Goal: Use online tool/utility: Utilize a website feature to perform a specific function

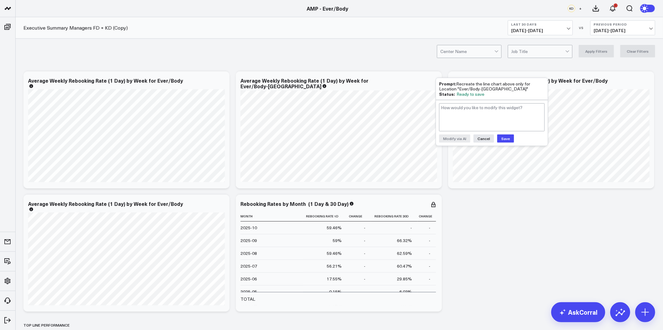
click at [506, 136] on button "Save" at bounding box center [505, 139] width 17 height 8
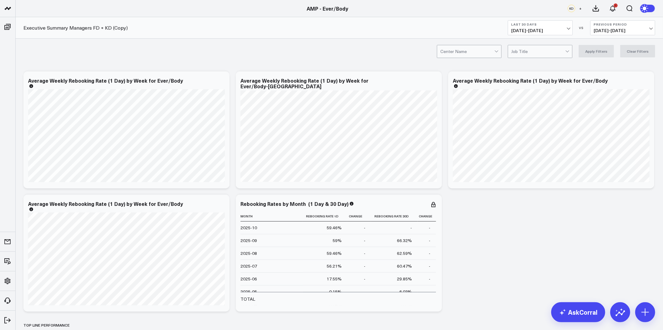
click at [635, 80] on icon at bounding box center [636, 79] width 3 height 2
click at [598, 91] on textarea at bounding box center [600, 95] width 105 height 28
paste textarea "Recreate the line chart above only for Location "Ever/Body-[GEOGRAPHIC_DATA]""
click at [588, 91] on textarea "Recreate the line chart above only for Location "Ever/Body-[GEOGRAPHIC_DATA]"" at bounding box center [600, 95] width 105 height 28
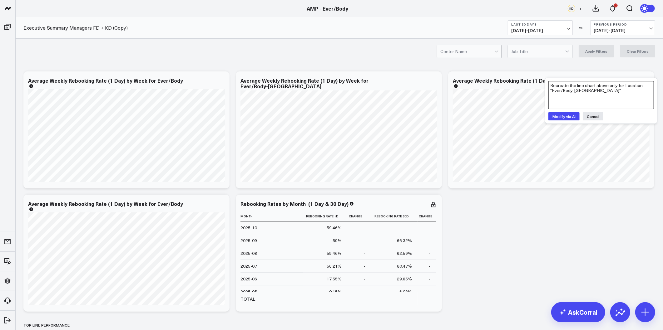
type textarea "Recreate the line chart above only for Location "Ever/Body-[GEOGRAPHIC_DATA]""
click at [555, 115] on button "Modify via AI" at bounding box center [563, 116] width 31 height 8
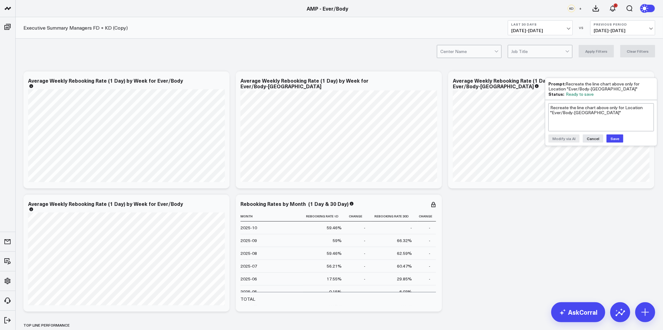
click at [616, 136] on button "Save" at bounding box center [614, 139] width 17 height 8
drag, startPoint x: 532, startPoint y: 236, endPoint x: 533, endPoint y: 213, distance: 23.4
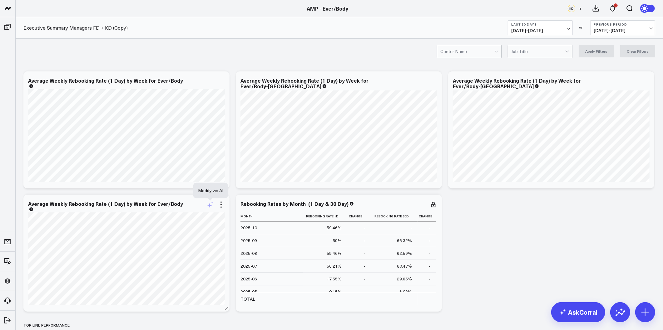
click at [210, 202] on icon at bounding box center [210, 204] width 7 height 7
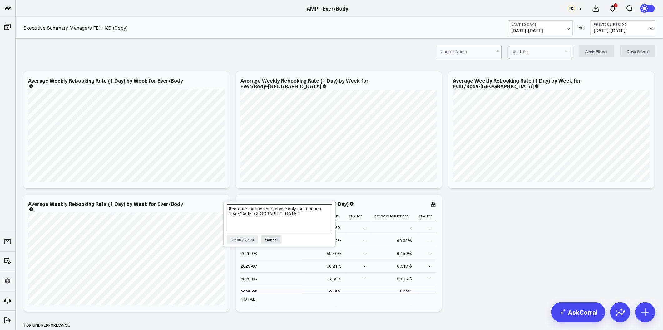
click at [277, 223] on textarea "Recreate the line chart above only for Location "Ever/Body-[GEOGRAPHIC_DATA]"" at bounding box center [279, 218] width 105 height 28
paste textarea "Recreate the line chart above only for Location "Ever/Body-[GEOGRAPHIC_DATA]""
click at [265, 211] on textarea "Recreate the line chart above only for Location "Ever/Body-[GEOGRAPHIC_DATA]"" at bounding box center [279, 218] width 105 height 28
type textarea "Recreate the line chart above only for Location "Ever/Body-[PERSON_NAME][GEOGRA…"
click at [246, 238] on button "Modify via AI" at bounding box center [242, 240] width 31 height 8
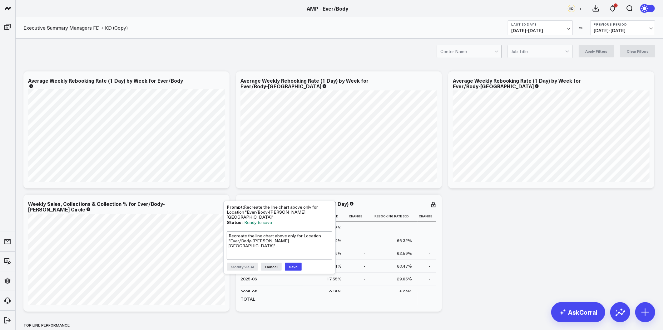
click at [292, 263] on button "Save" at bounding box center [293, 267] width 17 height 8
click at [275, 263] on button "Cancel" at bounding box center [271, 267] width 21 height 8
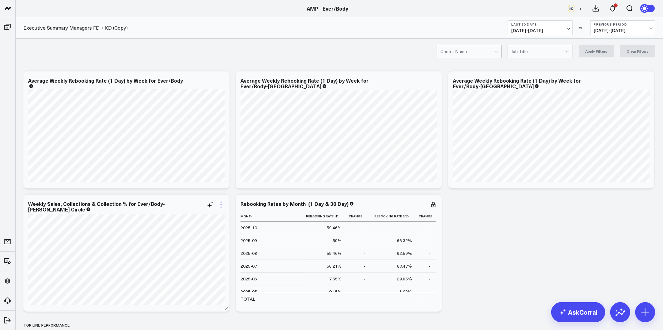
click at [219, 202] on icon at bounding box center [220, 204] width 7 height 7
click at [190, 245] on button "Remove" at bounding box center [196, 247] width 58 height 11
